Goal: Information Seeking & Learning: Check status

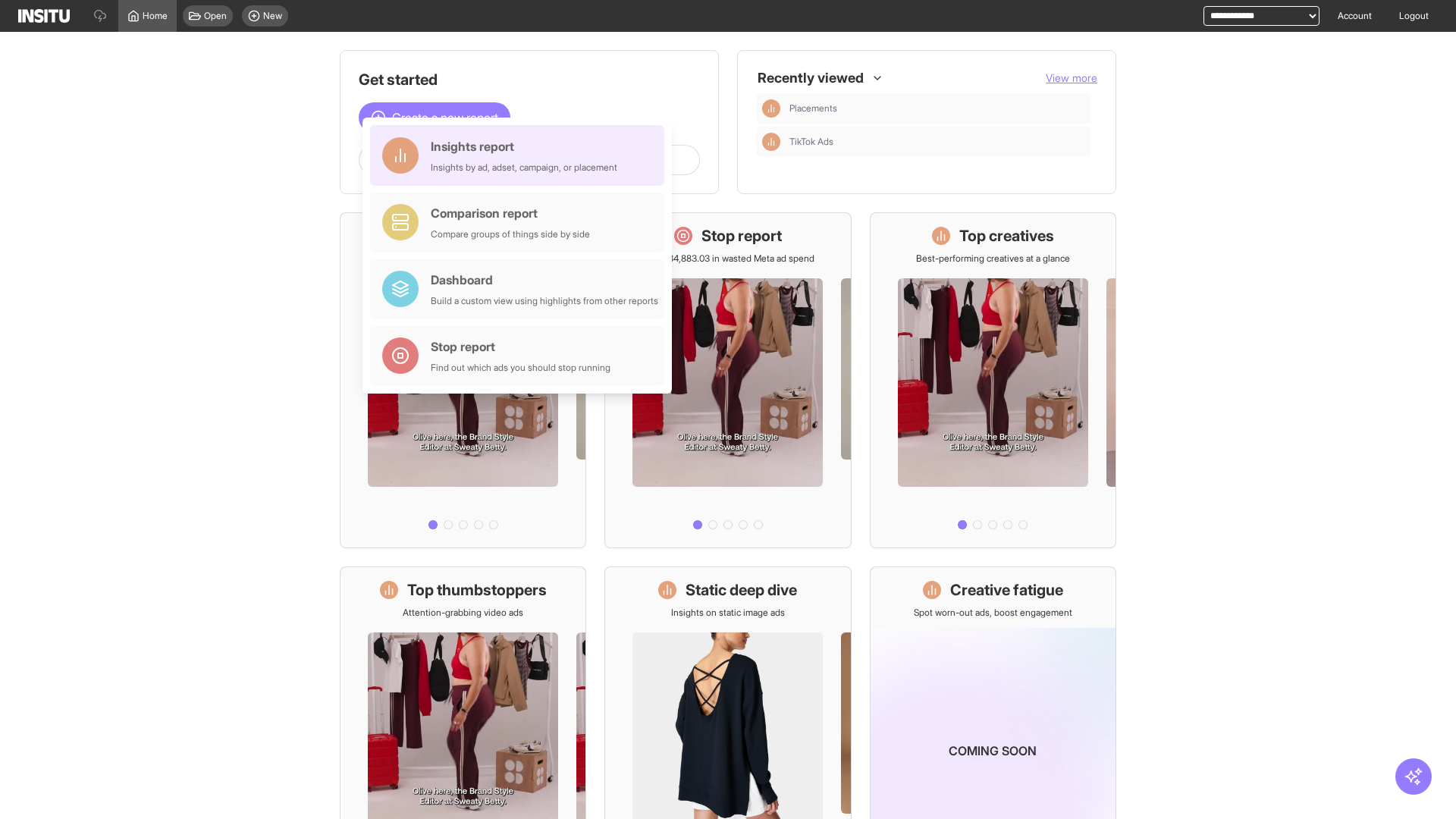
click at [521, 155] on div "Insights report Insights by ad, adset, campaign, or placement" at bounding box center [523, 155] width 187 height 36
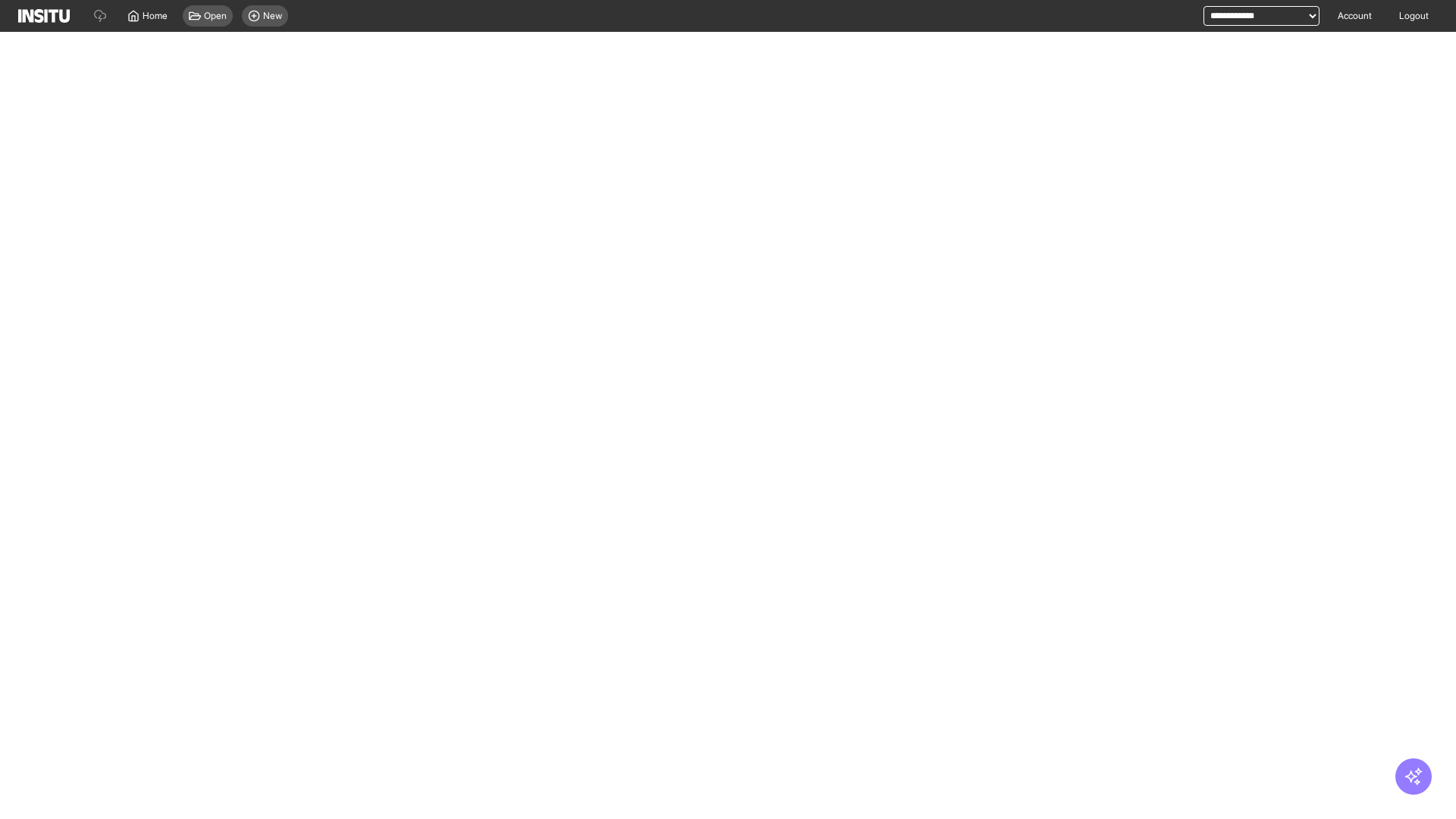
select select "**"
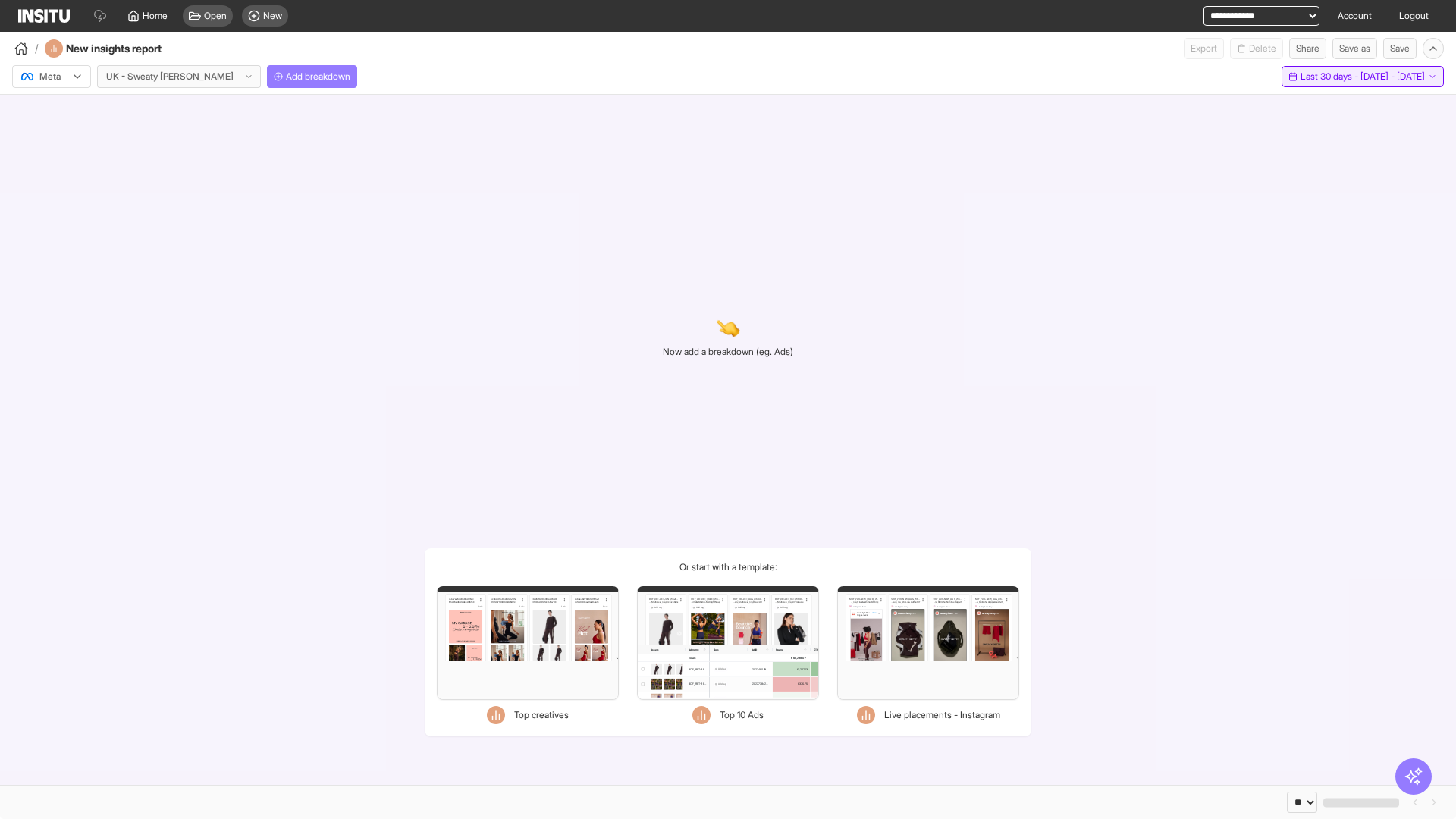
click at [1328, 76] on span "Last 30 days - [DATE] - [DATE]" at bounding box center [1362, 76] width 125 height 12
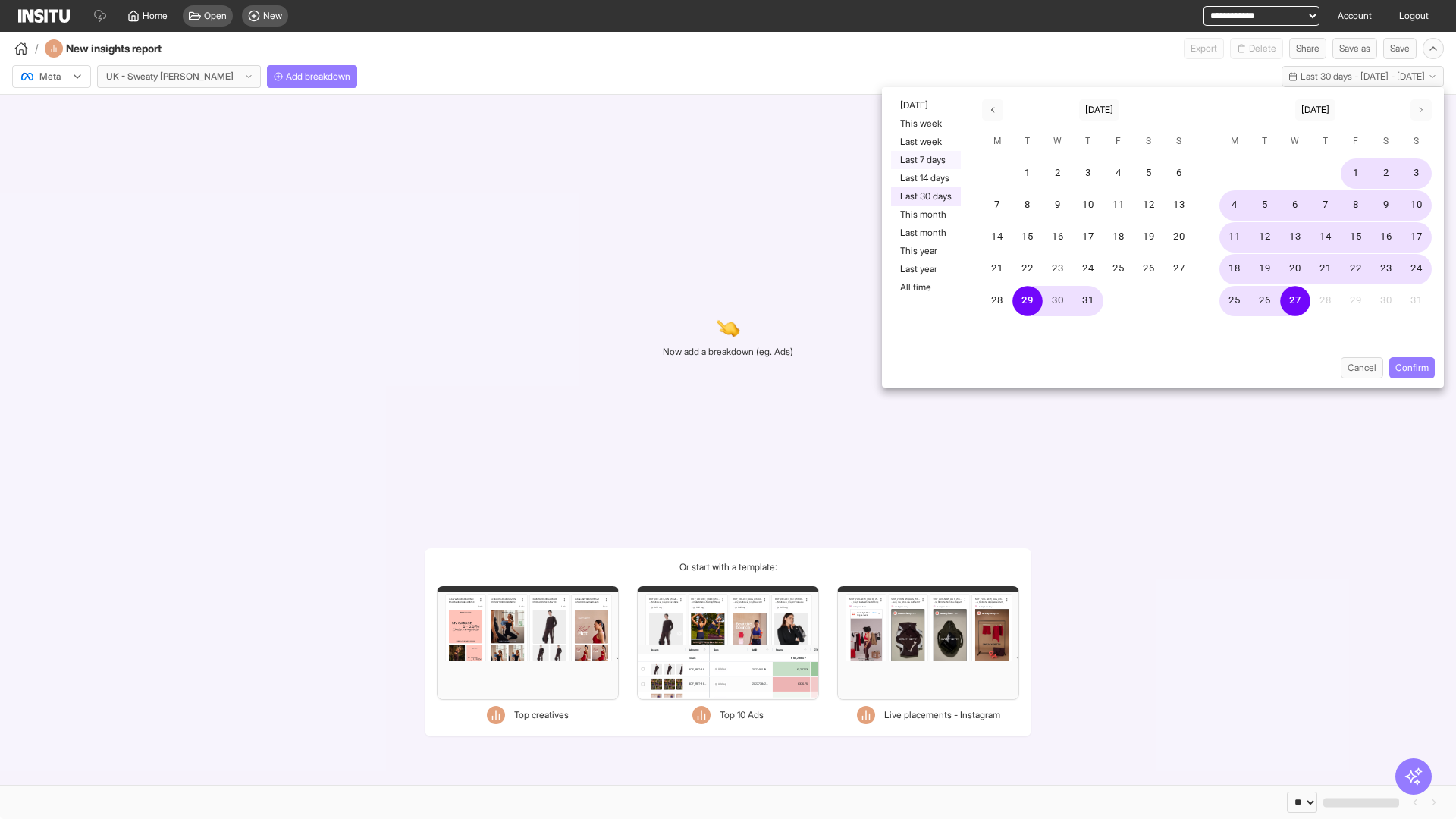
click at [924, 160] on button "Last 7 days" at bounding box center [925, 160] width 70 height 19
